Goal: Task Accomplishment & Management: Complete application form

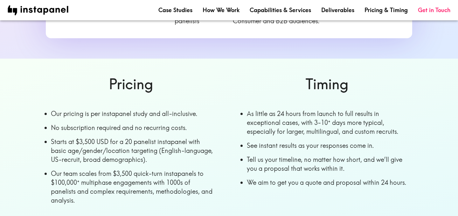
scroll to position [305, 0]
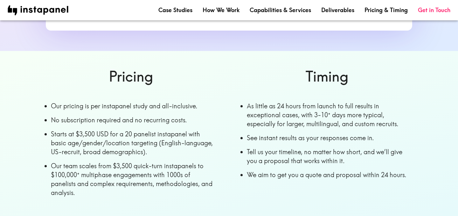
click at [270, 133] on li "See instant results as your responses come in." at bounding box center [329, 137] width 165 height 9
click at [266, 147] on li "Tell us your timeline, no matter how short, and we’ll give you a proposal that …" at bounding box center [329, 156] width 165 height 18
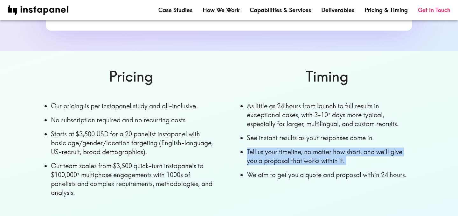
click at [257, 170] on li "We aim to get you a quote and proposal within 24 hours." at bounding box center [329, 174] width 165 height 9
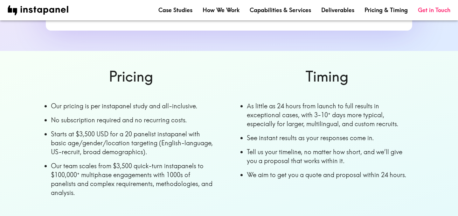
click at [257, 170] on li "We aim to get you a quote and proposal within 24 hours." at bounding box center [329, 174] width 165 height 9
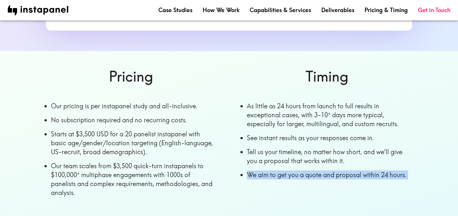
click at [257, 170] on li "We aim to get you a quote and proposal within 24 hours." at bounding box center [329, 174] width 165 height 9
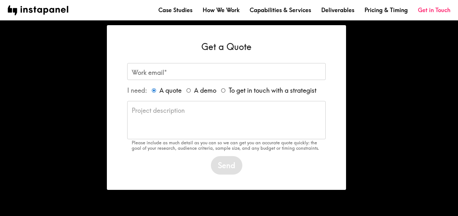
scroll to position [535, 0]
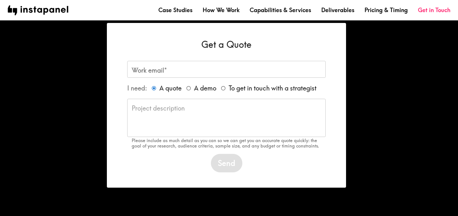
click at [160, 63] on div "Work email* Work email*" at bounding box center [226, 69] width 198 height 17
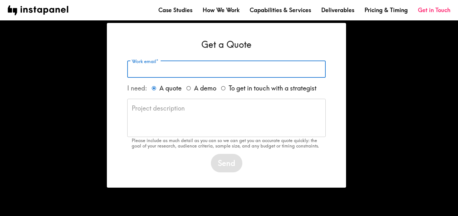
paste input "[EMAIL_ADDRESS][DOMAIN_NAME]"
type input "[EMAIL_ADDRESS][DOMAIN_NAME]"
click at [159, 109] on textarea at bounding box center [227, 118] width 190 height 28
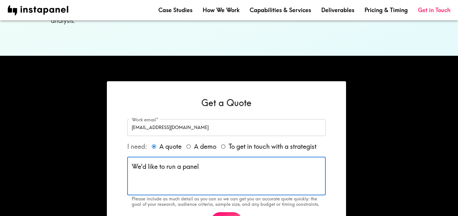
scroll to position [480, 0]
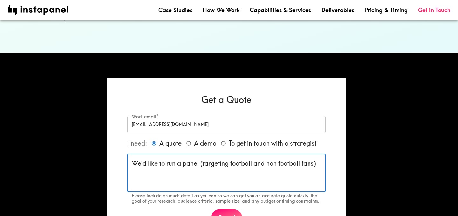
click at [322, 157] on div "We'd like to run a panel (targeting football and non football fans) x ​" at bounding box center [226, 173] width 198 height 38
click at [321, 155] on div "We'd like to run a panel (targeting football and non football fans) x ​" at bounding box center [226, 173] width 198 height 38
click at [319, 159] on textarea "We'd like to run a panel (targeting football and non football fans)" at bounding box center [227, 173] width 190 height 28
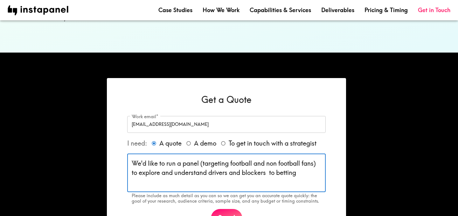
click at [272, 164] on textarea "We'd like to run a panel (targeting football and non football fans) to explore …" at bounding box center [227, 173] width 190 height 28
click at [313, 163] on textarea "We'd like to run a panel (targeting football and non football fans) to explore …" at bounding box center [227, 173] width 190 height 28
click at [300, 166] on textarea "We'd like to run a panel (targeting football and non football fans) to explore …" at bounding box center [227, 173] width 190 height 28
click at [298, 166] on textarea "We'd like to run a panel (targeting football and non football fans) to explore …" at bounding box center [227, 173] width 190 height 28
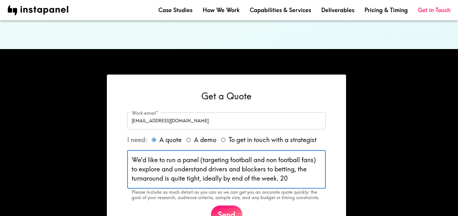
scroll to position [547, 0]
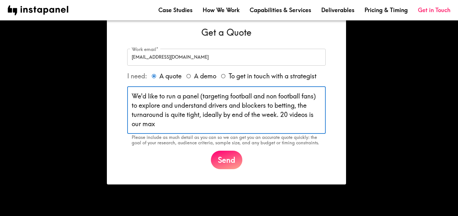
drag, startPoint x: 158, startPoint y: 117, endPoint x: 125, endPoint y: 117, distance: 32.8
click at [125, 117] on div "Get a Quote Work email* [EMAIL_ADDRESS][DOMAIN_NAME] Work email* I need: A quot…" at bounding box center [226, 97] width 239 height 173
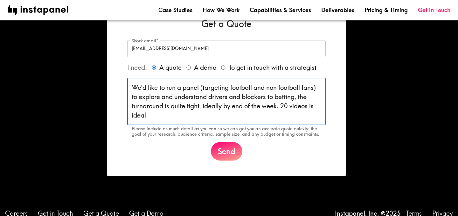
scroll to position [556, 0]
click at [231, 83] on textarea "We'd like to run a panel (targeting football and non football fans) to explore …" at bounding box center [227, 101] width 190 height 37
click at [318, 83] on textarea "We'd like to run a panel (targeting football and non football fans) to explore …" at bounding box center [227, 101] width 190 height 37
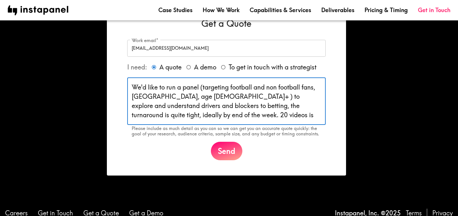
click at [152, 100] on textarea "We'd like to run a panel (targeting football and non football fans, [GEOGRAPHIC…" at bounding box center [227, 101] width 190 height 37
click at [190, 105] on textarea "We'd like to run a panel (targeting football and non football fans, [GEOGRAPHIC…" at bounding box center [227, 101] width 190 height 37
click at [174, 87] on textarea "We'd like to run a panel (targeting football and non football fans, [GEOGRAPHIC…" at bounding box center [227, 101] width 190 height 37
click at [187, 97] on textarea "We'd like to run a panel (targeting football and non football fans, [GEOGRAPHIC…" at bounding box center [227, 101] width 190 height 37
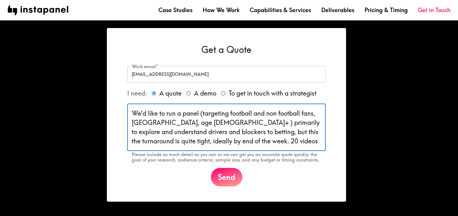
scroll to position [526, 0]
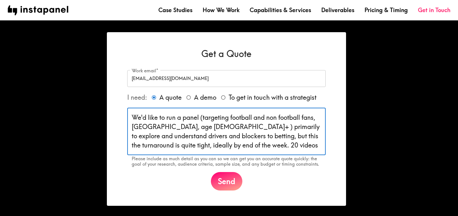
drag, startPoint x: 208, startPoint y: 125, endPoint x: 184, endPoint y: 127, distance: 23.6
click at [184, 127] on textarea "We'd like to run a panel (targeting football and non football fans, [GEOGRAPHIC…" at bounding box center [227, 131] width 190 height 37
click at [229, 140] on textarea "We'd like to run a panel (targeting football and non football fans, [GEOGRAPHIC…" at bounding box center [227, 131] width 190 height 37
drag, startPoint x: 214, startPoint y: 137, endPoint x: 189, endPoint y: 137, distance: 25.1
click at [189, 137] on textarea "We'd like to run a panel (targeting football and non football fans, [GEOGRAPHIC…" at bounding box center [227, 131] width 190 height 37
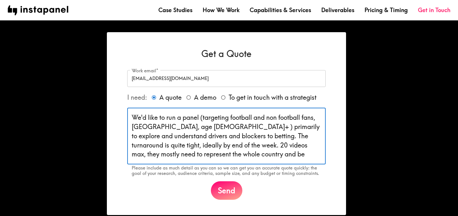
click at [262, 139] on textarea "We'd like to run a panel (targeting football and non football fans, [GEOGRAPHIC…" at bounding box center [227, 136] width 190 height 46
click at [300, 136] on textarea "We'd like to run a panel (targeting football and non football fans, [GEOGRAPHIC…" at bounding box center [227, 136] width 190 height 46
click at [162, 147] on textarea "We'd like to run a panel (targeting football and non football fans, [GEOGRAPHIC…" at bounding box center [227, 136] width 190 height 46
click at [172, 146] on textarea "We'd like to run a panel (targeting football and non football fans, [GEOGRAPHIC…" at bounding box center [227, 136] width 190 height 46
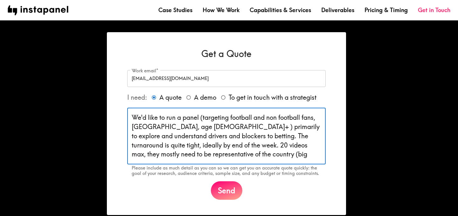
click at [186, 146] on textarea "We'd like to run a panel (targeting football and non football fans, [GEOGRAPHIC…" at bounding box center [227, 136] width 190 height 46
click at [229, 145] on textarea "We'd like to run a panel (targeting football and non football fans, [GEOGRAPHIC…" at bounding box center [227, 136] width 190 height 46
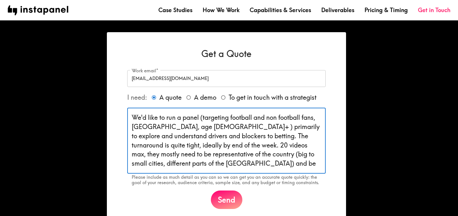
click at [156, 155] on textarea "We'd like to run a panel (targeting football and non football fans, [GEOGRAPHIC…" at bounding box center [227, 140] width 190 height 55
type textarea "We'd like to run a panel (targeting football and non football fans, [GEOGRAPHIC…"
click at [228, 190] on button "Send" at bounding box center [226, 199] width 31 height 18
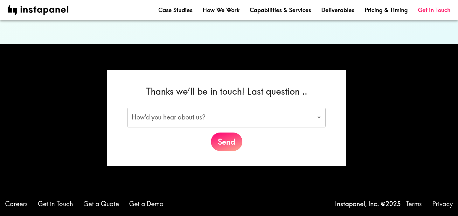
scroll to position [479, 0]
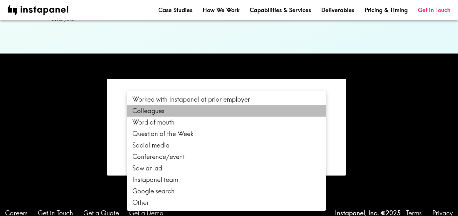
click at [209, 110] on li "Colleagues" at bounding box center [226, 110] width 198 height 11
type input "colleagues"
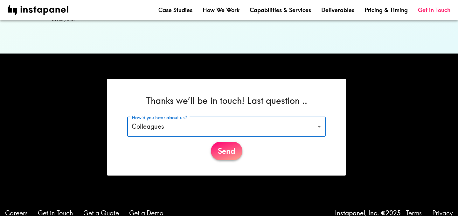
click at [234, 144] on button "Send" at bounding box center [226, 151] width 31 height 18
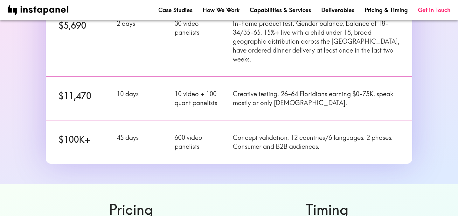
scroll to position [81, 0]
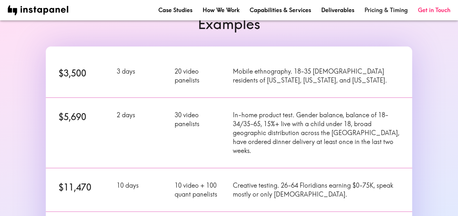
click at [374, 8] on link "Pricing & Timing" at bounding box center [385, 10] width 43 height 8
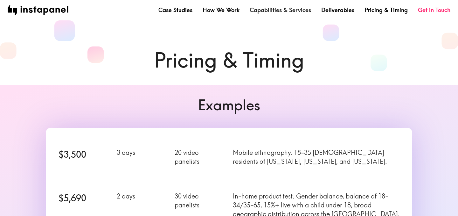
click at [285, 8] on link "Capabilities & Services" at bounding box center [280, 10] width 61 height 8
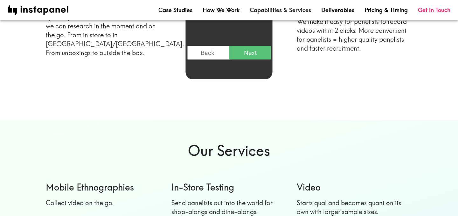
scroll to position [526, 0]
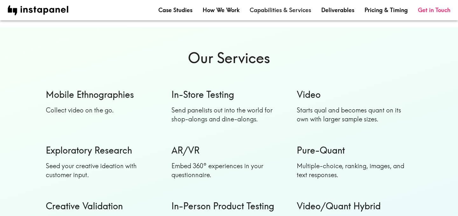
click at [293, 11] on link "Capabilities & Services" at bounding box center [280, 10] width 61 height 8
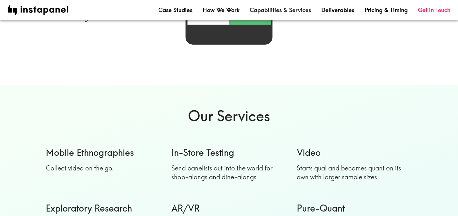
scroll to position [536, 0]
